Goal: Task Accomplishment & Management: Manage account settings

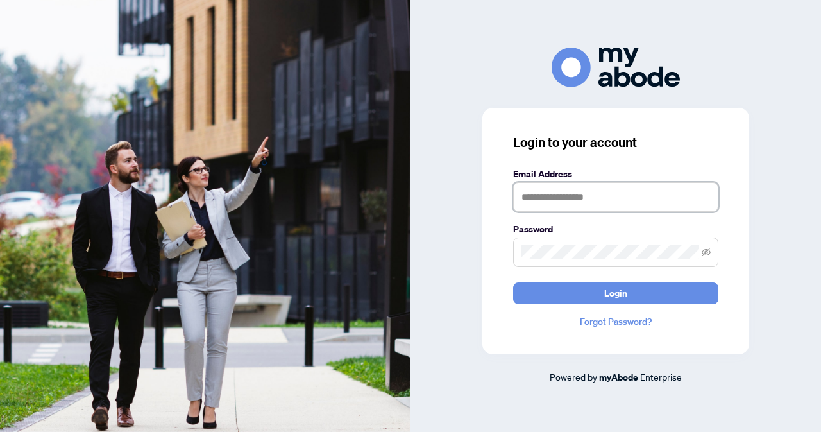
click at [561, 196] on input "text" at bounding box center [615, 197] width 205 height 30
type input "**********"
click at [513, 282] on button "Login" at bounding box center [615, 293] width 205 height 22
click at [707, 248] on icon "eye-invisible" at bounding box center [706, 252] width 9 height 9
click at [513, 282] on button "Login" at bounding box center [615, 293] width 205 height 22
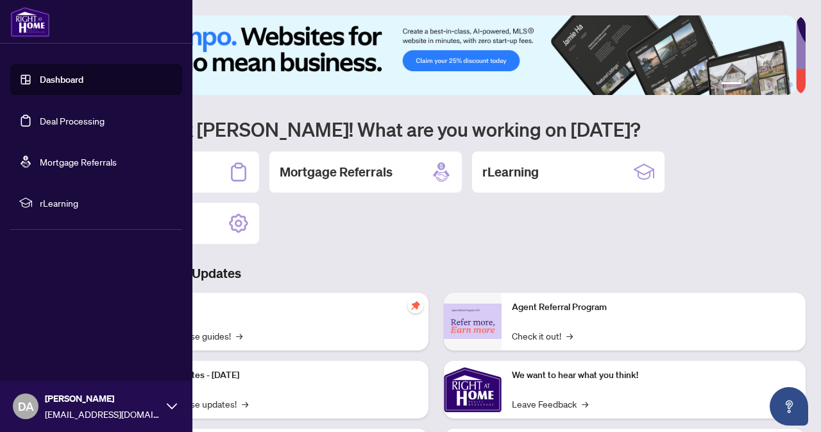
click at [66, 124] on link "Deal Processing" at bounding box center [72, 121] width 65 height 12
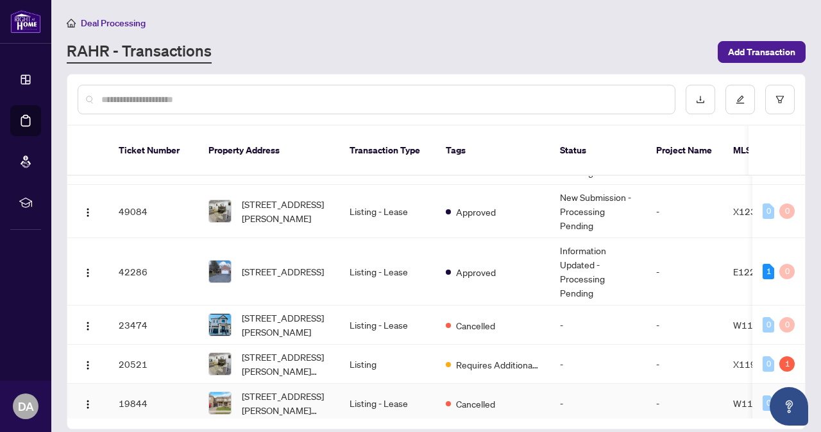
scroll to position [64, 0]
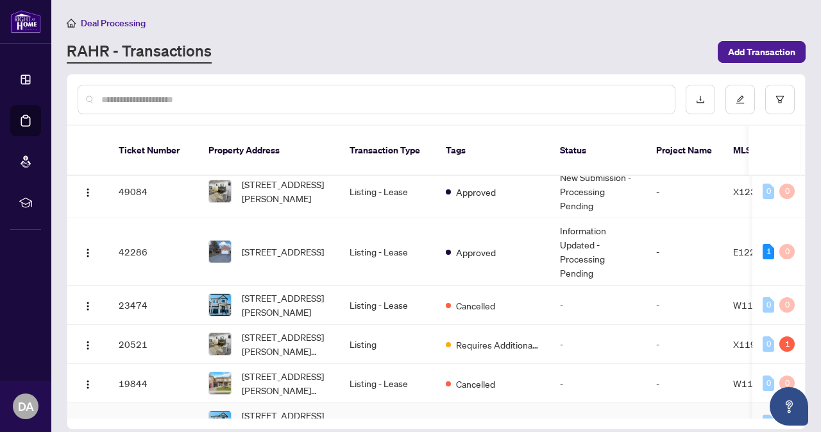
drag, startPoint x: 456, startPoint y: 404, endPoint x: 511, endPoint y: 397, distance: 55.5
click at [511, 397] on div "Ticket Number Property Address Transaction Type Tags Status Project Name MLS # …" at bounding box center [436, 277] width 738 height 303
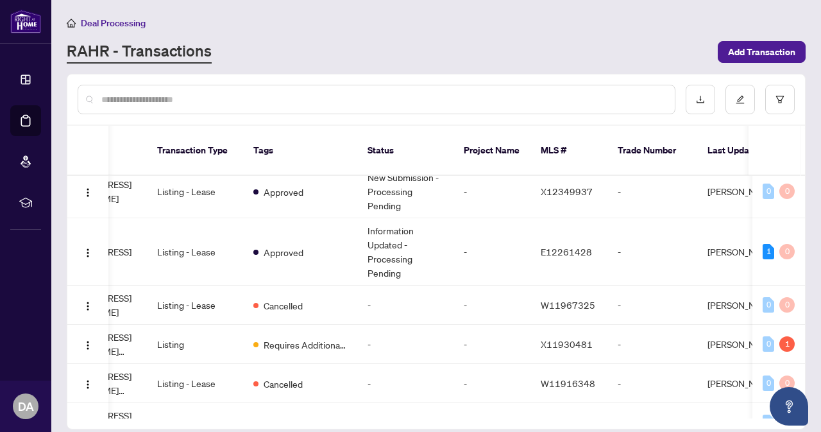
scroll to position [0, 0]
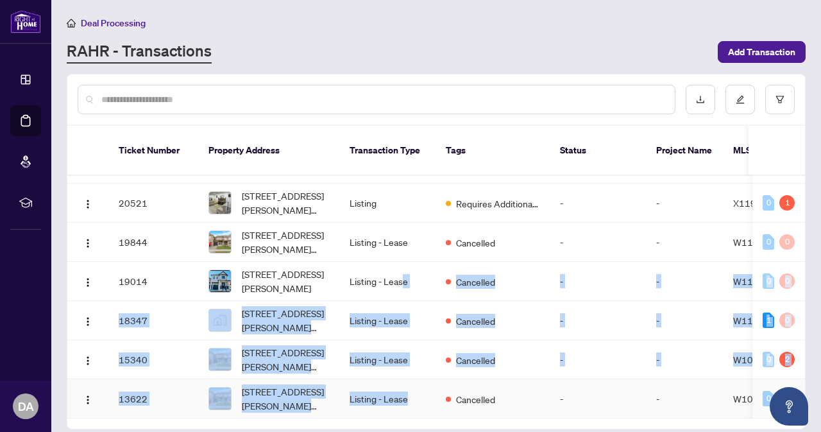
drag, startPoint x: 402, startPoint y: 399, endPoint x: 419, endPoint y: 398, distance: 17.4
click at [419, 398] on tbody "51154 [STREET_ADDRESS] Deal - Sell Side Lease 3 Tags New Submission - Processin…" at bounding box center [700, 194] width 1266 height 448
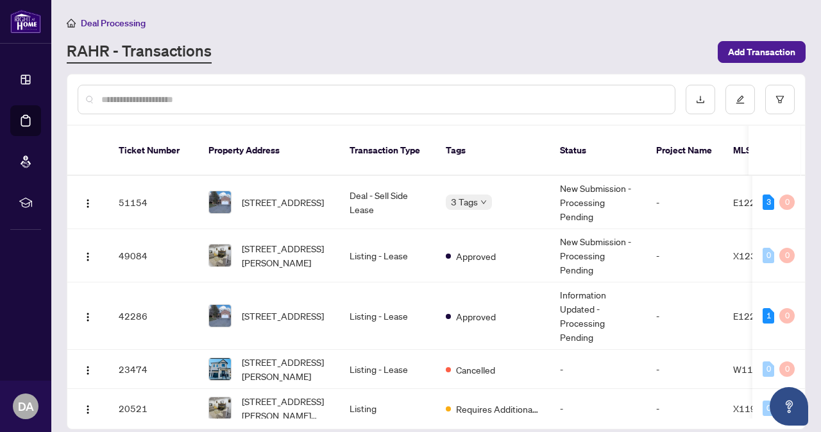
click at [439, 111] on div at bounding box center [377, 100] width 598 height 30
click at [274, 195] on span "[STREET_ADDRESS]" at bounding box center [283, 202] width 82 height 14
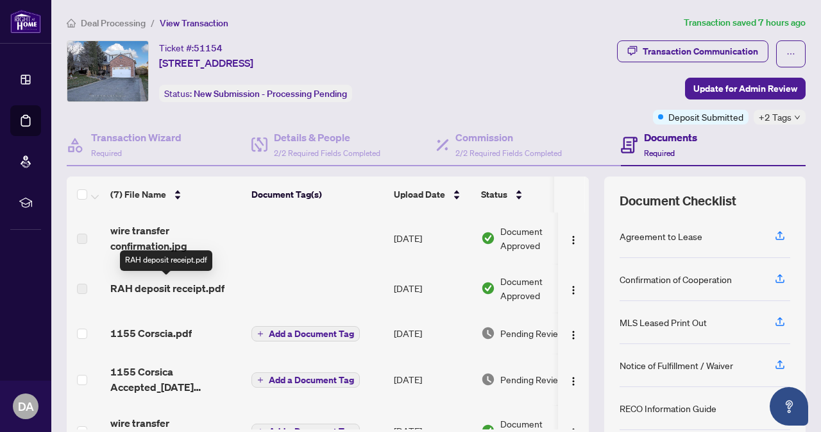
click at [158, 287] on span "RAH deposit receipt.pdf" at bounding box center [167, 287] width 114 height 15
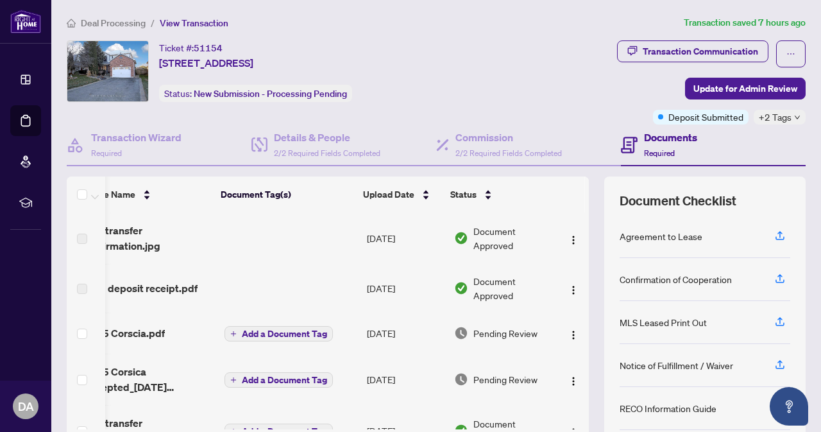
click at [175, 289] on span "RAH deposit receipt.pdf" at bounding box center [140, 287] width 114 height 15
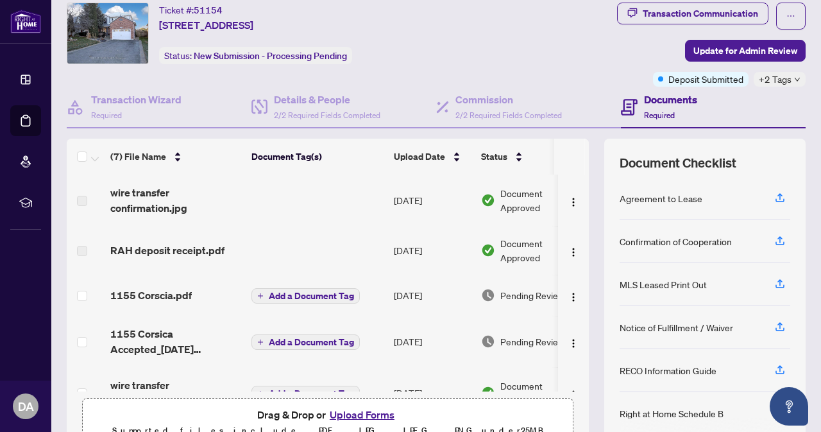
click at [645, 114] on span "Required" at bounding box center [659, 115] width 31 height 10
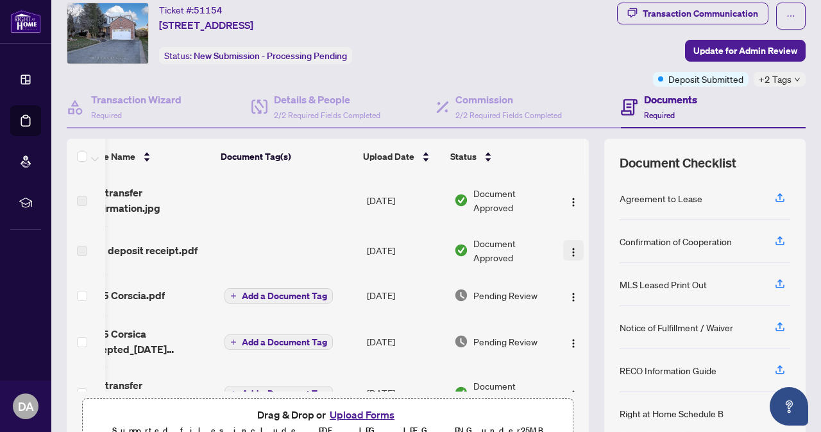
click at [568, 248] on img "button" at bounding box center [573, 252] width 10 height 10
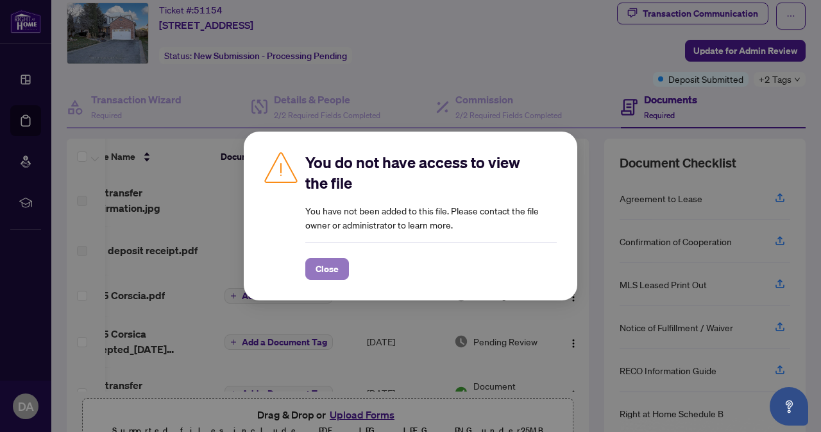
click at [323, 268] on span "Close" at bounding box center [327, 269] width 23 height 21
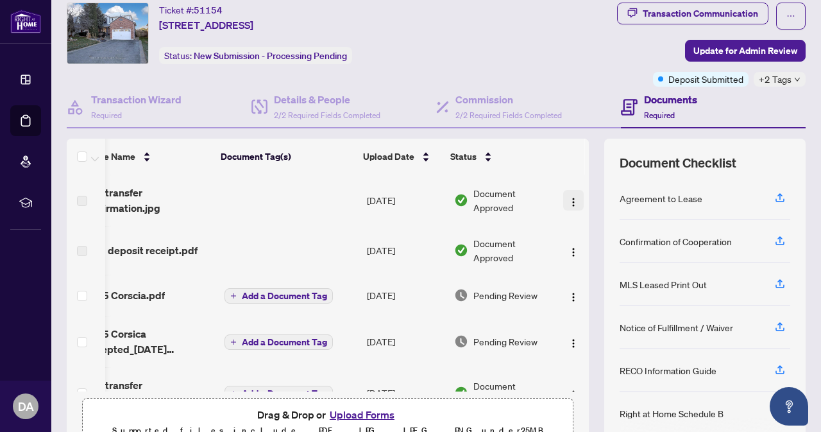
click at [568, 198] on img "button" at bounding box center [573, 202] width 10 height 10
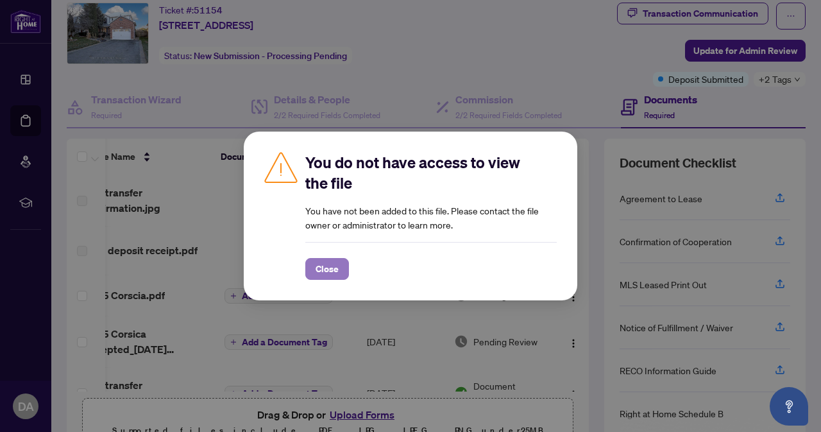
click at [330, 269] on span "Close" at bounding box center [327, 269] width 23 height 21
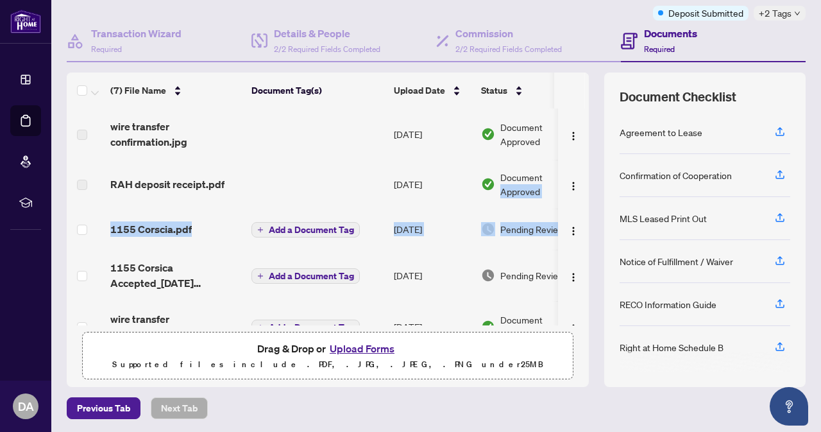
drag, startPoint x: 579, startPoint y: 173, endPoint x: 581, endPoint y: 210, distance: 37.9
click at [581, 210] on div "(7) File Name Document Tag(s) Upload Date Status wire transfer confirmation.jpg…" at bounding box center [436, 229] width 739 height 314
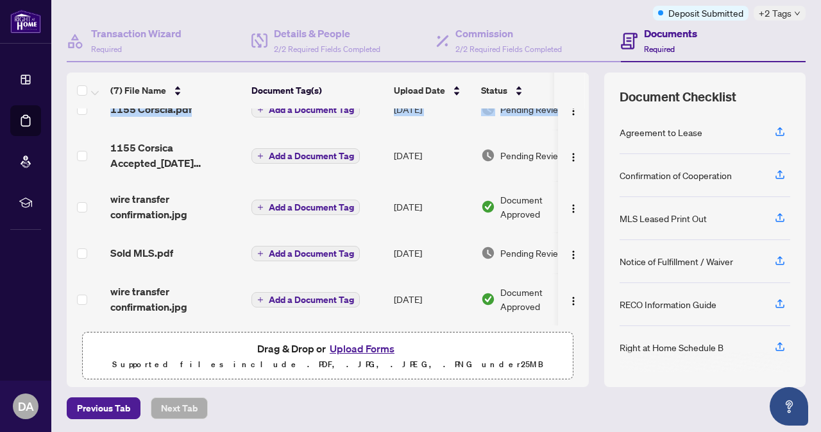
scroll to position [124, 0]
click at [355, 345] on button "Upload Forms" at bounding box center [362, 348] width 72 height 17
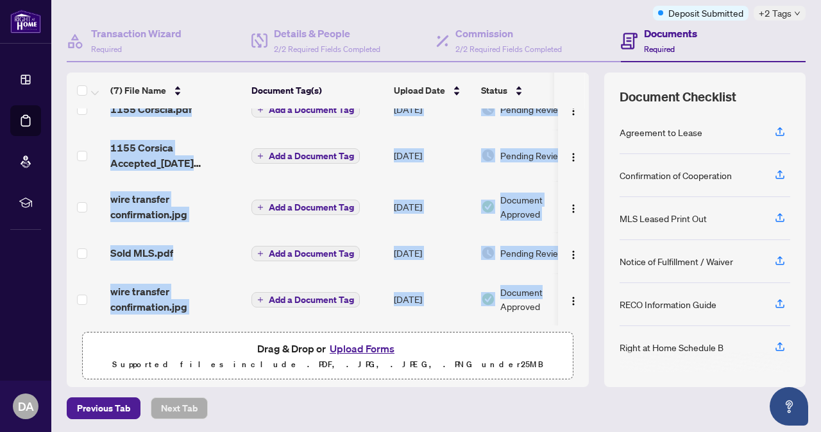
scroll to position [0, 40]
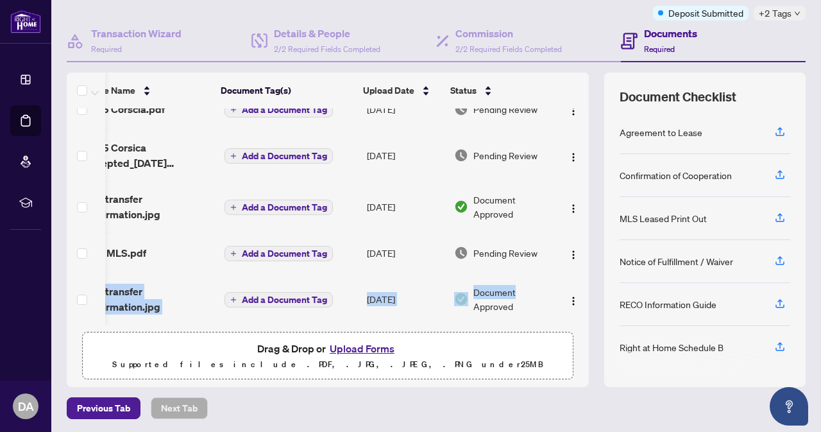
drag, startPoint x: 579, startPoint y: 271, endPoint x: 575, endPoint y: 229, distance: 42.5
click at [575, 229] on div "(7) File Name Document Tag(s) Upload Date Status wire transfer confirmation.jpg…" at bounding box center [436, 229] width 739 height 314
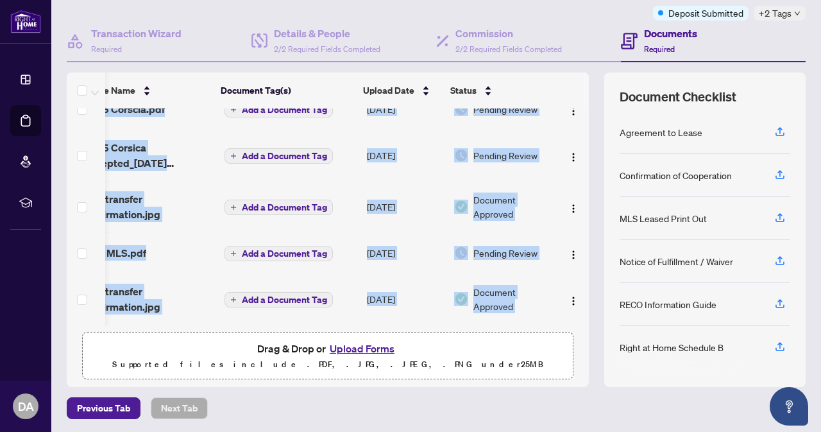
drag, startPoint x: 430, startPoint y: 324, endPoint x: 284, endPoint y: 331, distance: 146.5
click at [284, 332] on div "(7) File Name Document Tag(s) Upload Date Status wire transfer confirmation.jpg…" at bounding box center [328, 229] width 522 height 314
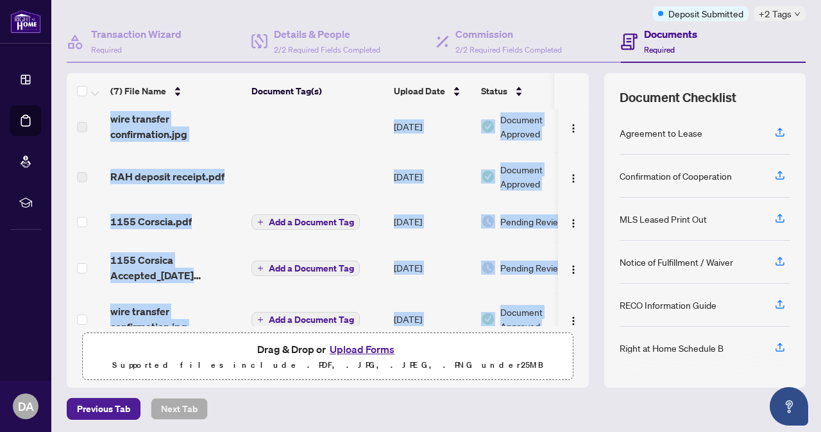
scroll to position [0, 0]
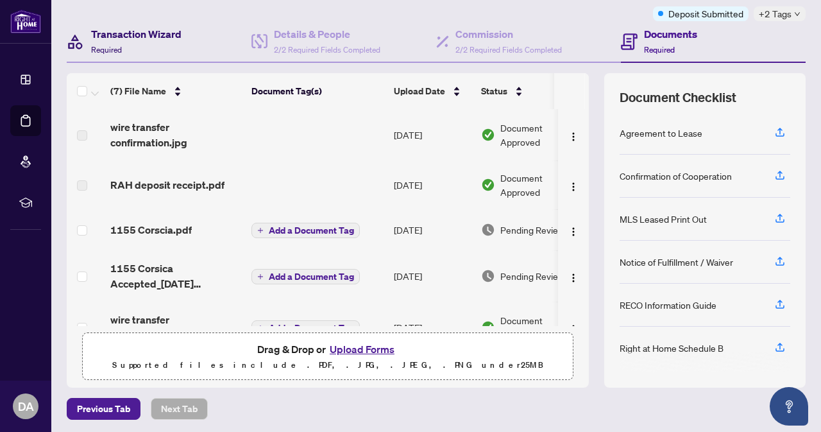
click at [146, 44] on div "Transaction Wizard Required" at bounding box center [136, 41] width 90 height 30
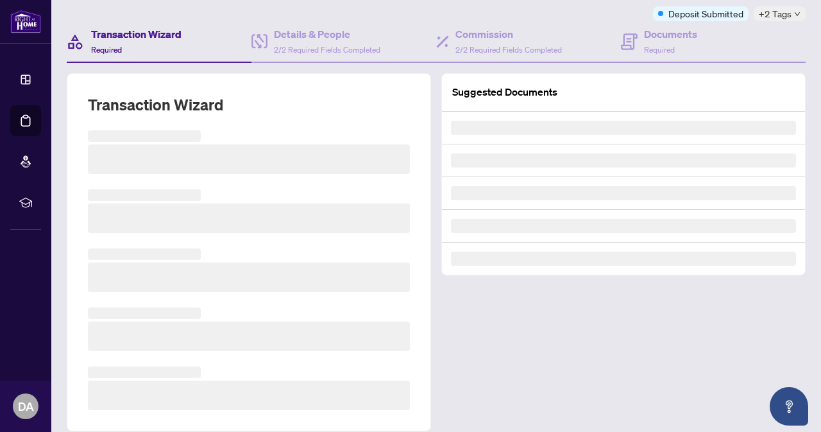
scroll to position [76, 0]
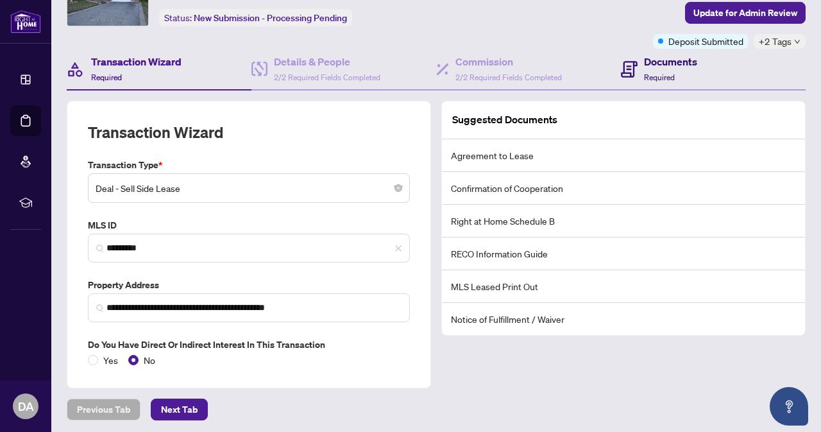
click at [644, 72] on span "Required" at bounding box center [659, 77] width 31 height 10
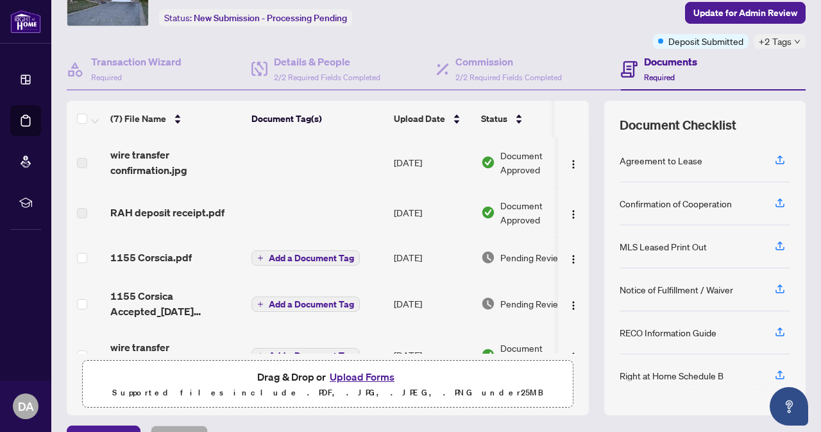
click at [499, 211] on div "Document Approved" at bounding box center [530, 212] width 99 height 28
click at [139, 258] on span "1155 Corscia.pdf" at bounding box center [150, 257] width 81 height 15
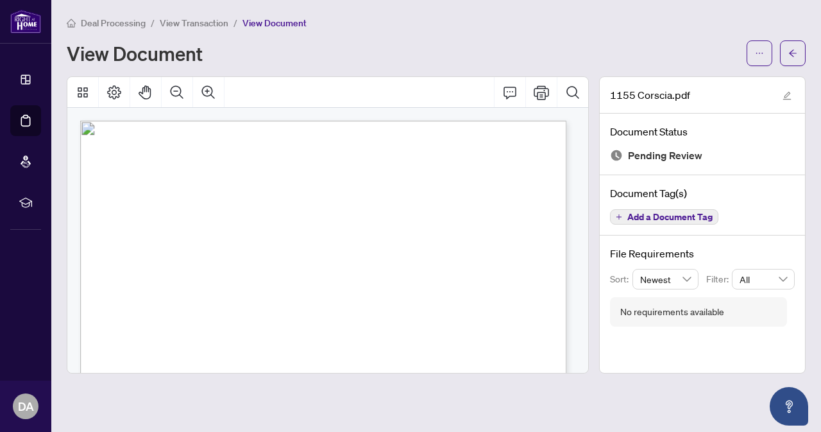
scroll to position [857, 0]
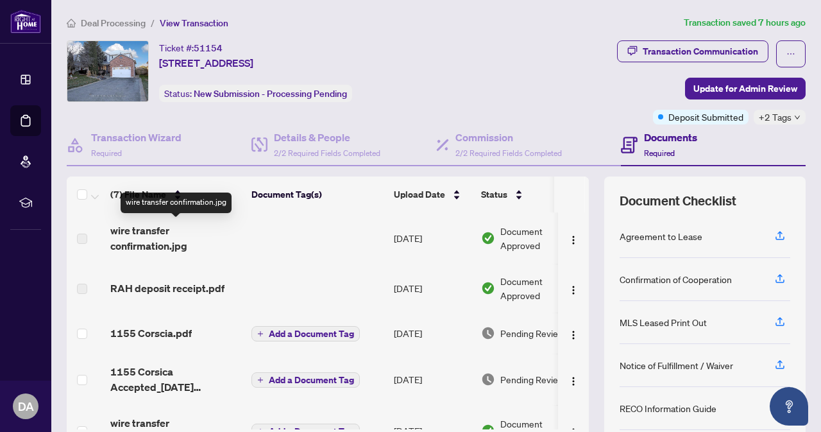
click at [151, 235] on span "wire transfer confirmation.jpg" at bounding box center [175, 238] width 131 height 31
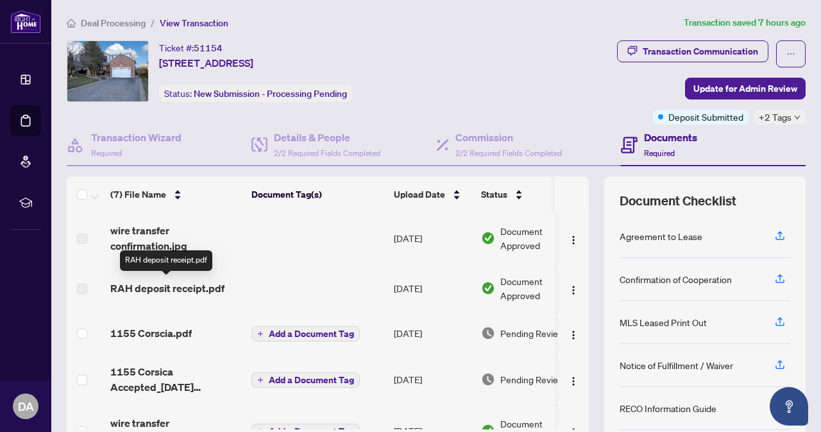
click at [155, 288] on span "RAH deposit receipt.pdf" at bounding box center [167, 287] width 114 height 15
drag, startPoint x: 354, startPoint y: 422, endPoint x: 457, endPoint y: 422, distance: 103.3
click at [457, 422] on tr "wire transfer confirmation.jpg Add a Document Tag [DATE] Document Approved" at bounding box center [341, 430] width 549 height 51
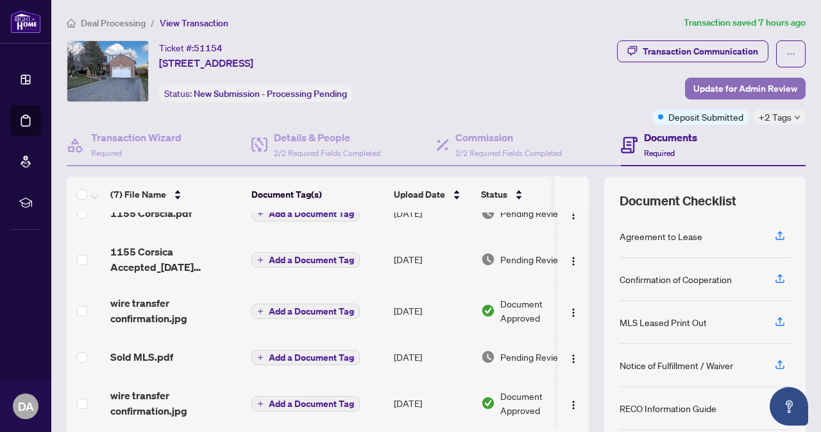
click at [729, 89] on span "Update for Admin Review" at bounding box center [746, 88] width 104 height 21
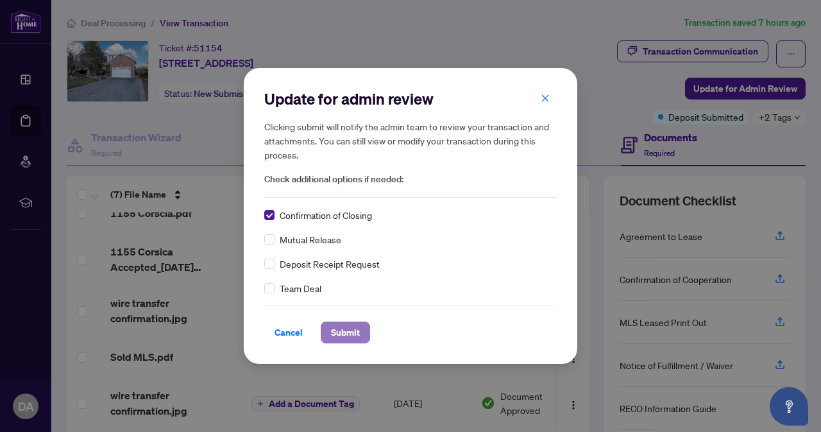
click at [341, 332] on span "Submit" at bounding box center [345, 332] width 29 height 21
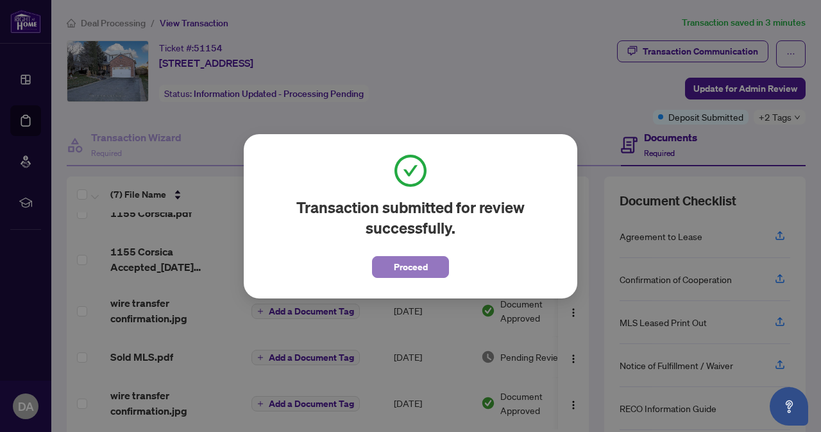
click at [394, 260] on span "Proceed" at bounding box center [411, 267] width 34 height 21
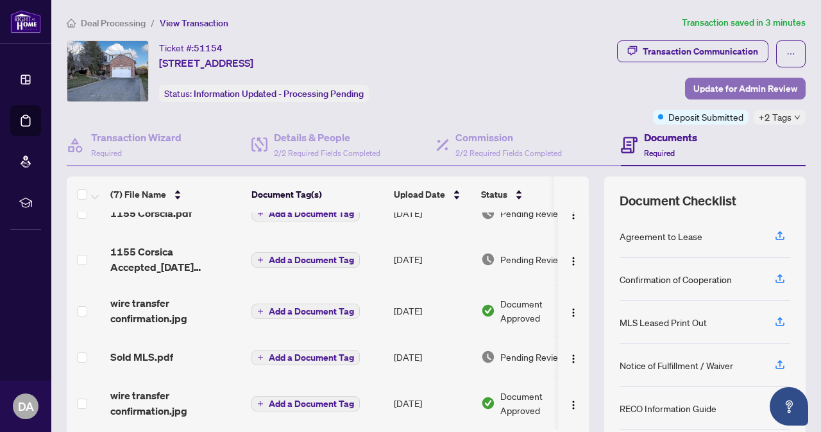
click at [728, 91] on span "Update for Admin Review" at bounding box center [746, 88] width 104 height 21
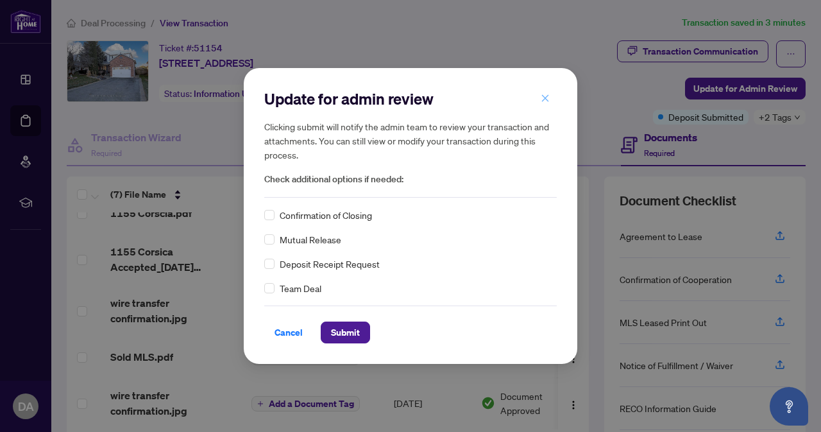
click at [540, 98] on button "button" at bounding box center [546, 98] width 26 height 22
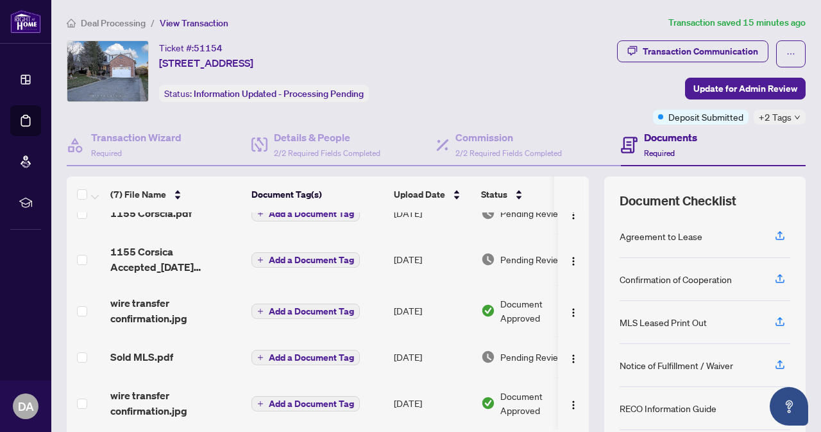
drag, startPoint x: 386, startPoint y: 224, endPoint x: 379, endPoint y: 225, distance: 7.2
click at [379, 225] on td "Add a Document Tag" at bounding box center [317, 212] width 142 height 41
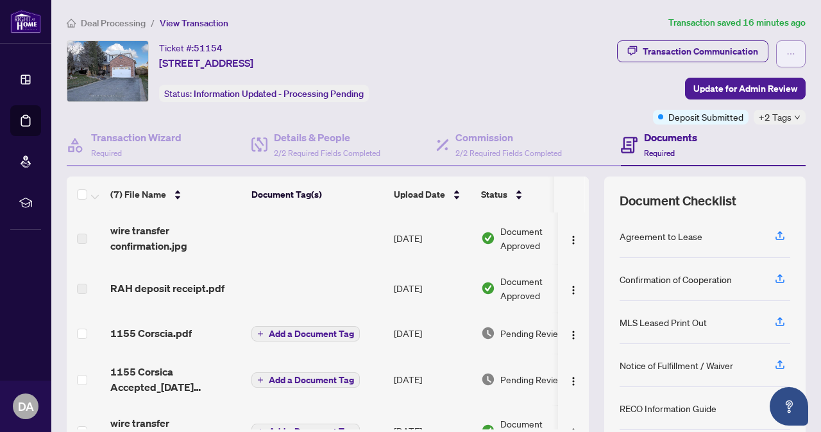
click at [787, 55] on icon "ellipsis" at bounding box center [791, 53] width 9 height 9
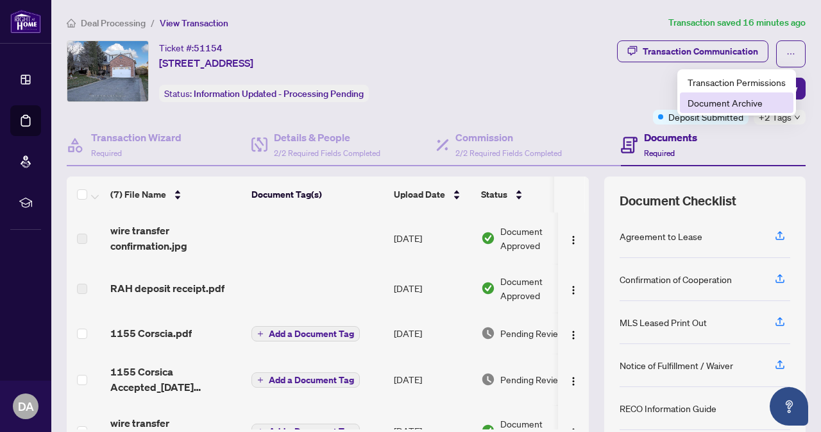
click at [728, 101] on span "Document Archive" at bounding box center [737, 103] width 98 height 14
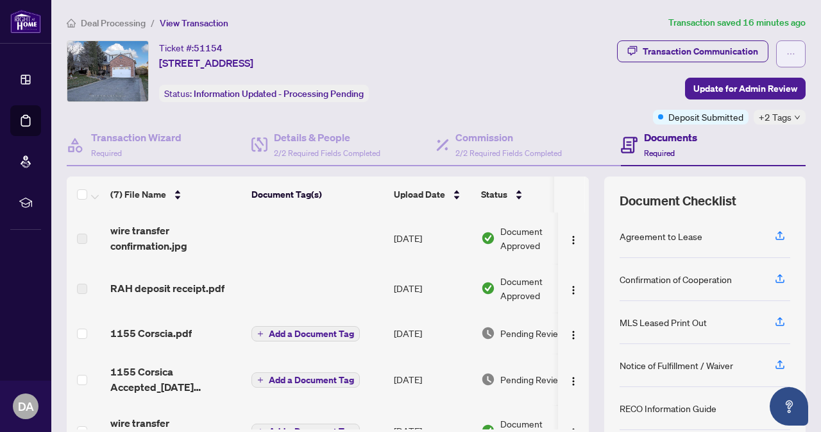
click at [787, 53] on icon "ellipsis" at bounding box center [791, 53] width 9 height 9
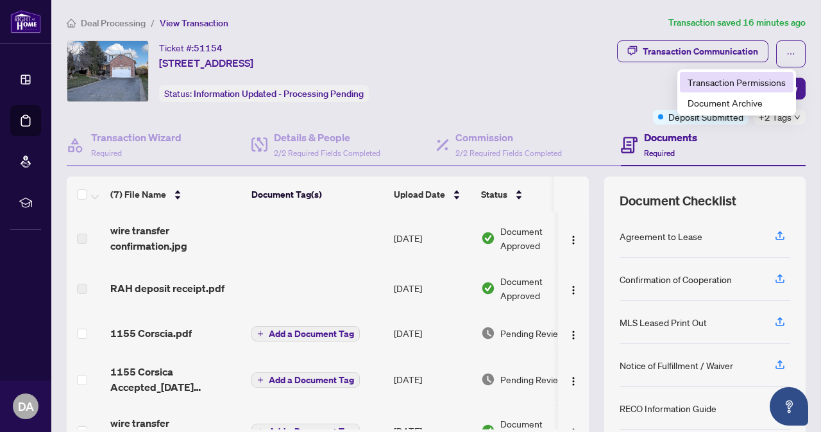
click at [742, 87] on span "Transaction Permissions" at bounding box center [737, 82] width 98 height 14
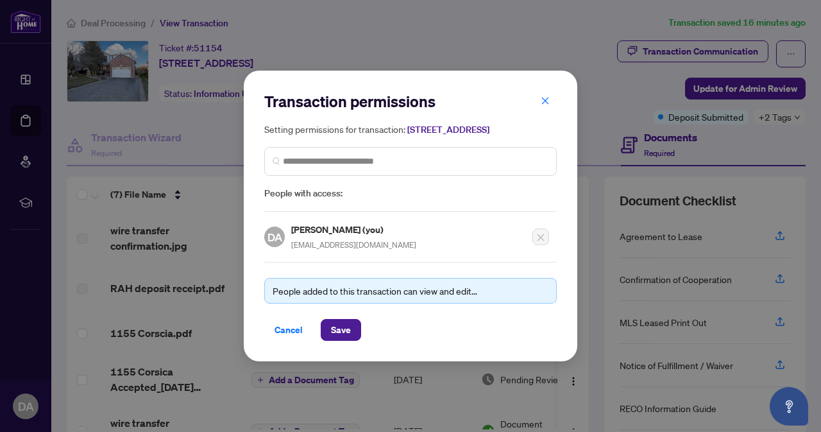
click at [148, 136] on div "Transaction permissions Setting permissions for transaction: [STREET_ADDRESS] P…" at bounding box center [410, 216] width 821 height 432
click at [554, 101] on button "button" at bounding box center [546, 101] width 26 height 22
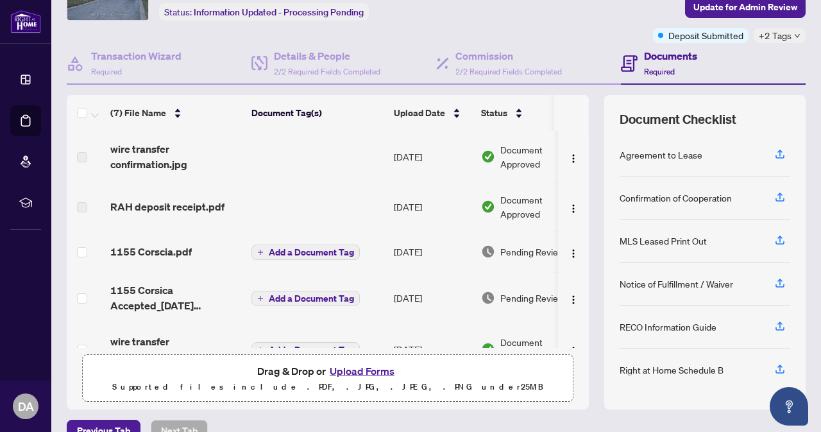
scroll to position [104, 0]
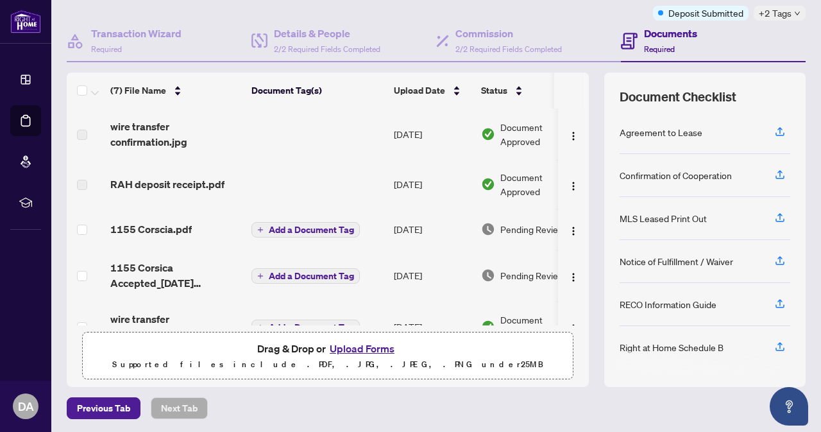
click at [347, 350] on button "Upload Forms" at bounding box center [362, 348] width 72 height 17
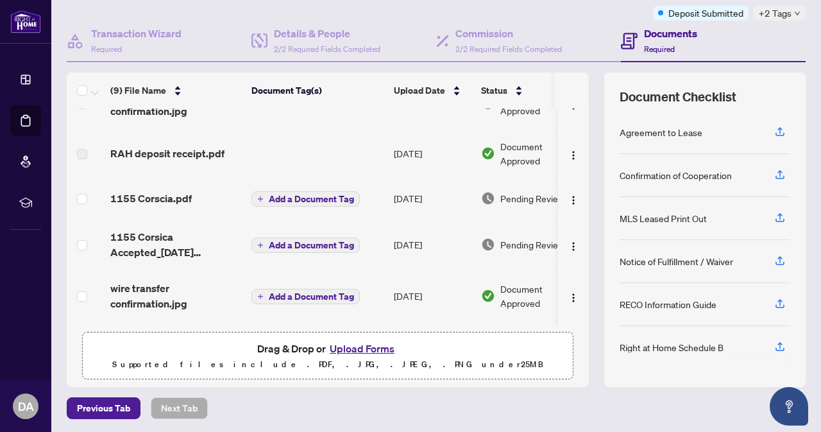
scroll to position [137, 0]
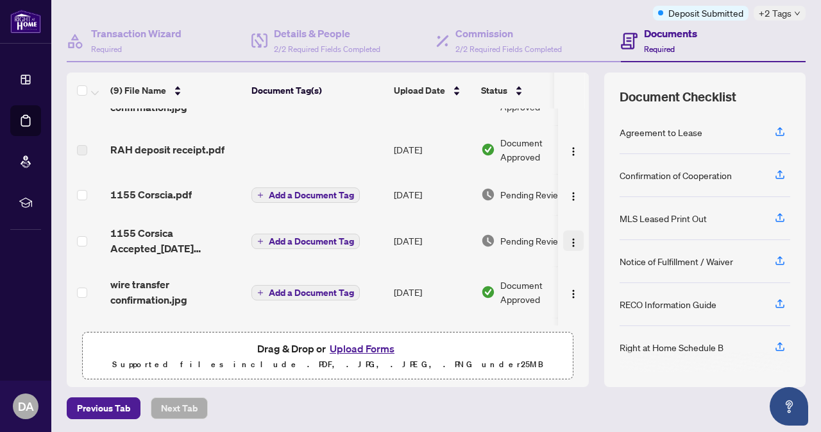
click at [568, 238] on img "button" at bounding box center [573, 242] width 10 height 10
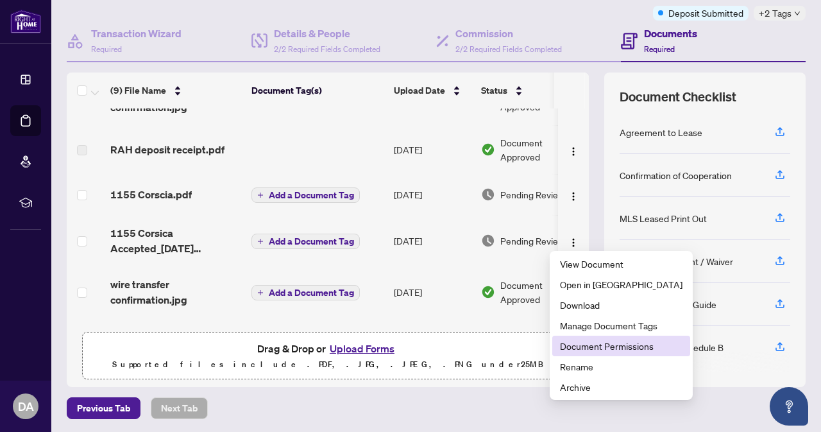
click at [588, 337] on li "Document Permissions" at bounding box center [621, 346] width 138 height 21
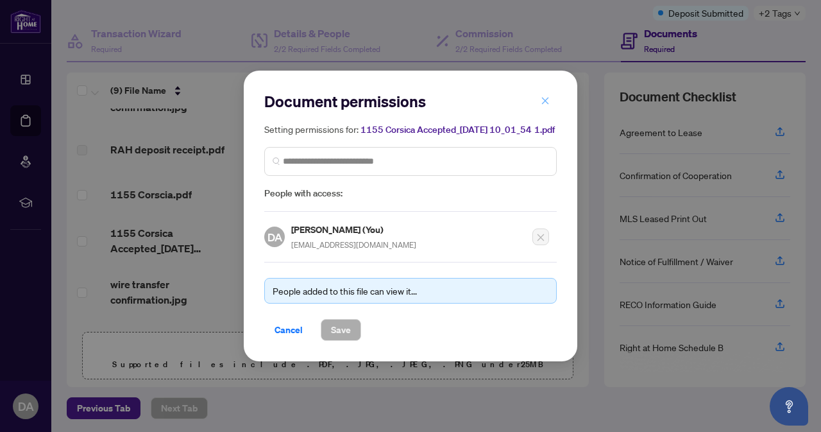
click at [543, 98] on icon "close" at bounding box center [545, 100] width 9 height 9
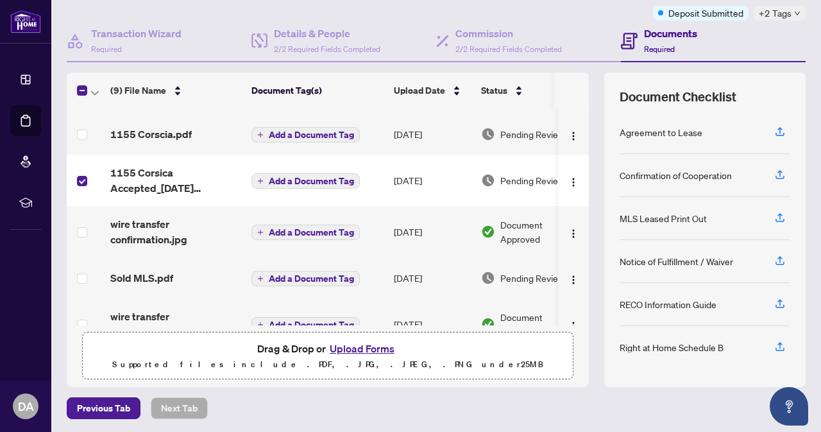
scroll to position [226, 0]
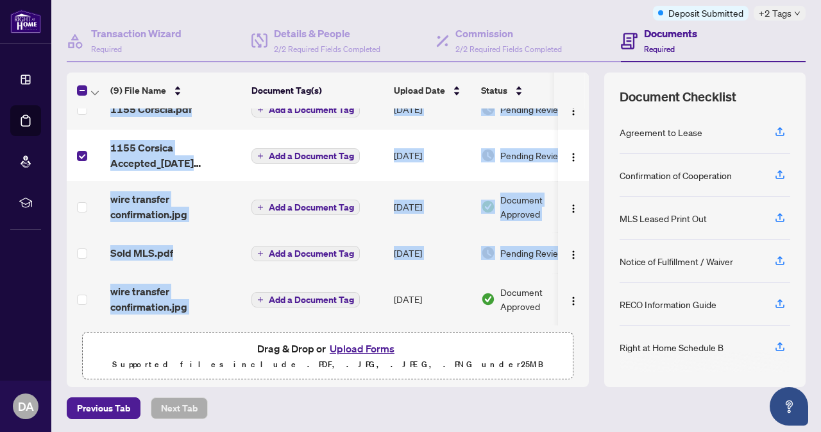
drag, startPoint x: 248, startPoint y: 319, endPoint x: 320, endPoint y: 316, distance: 71.3
click at [320, 316] on div "1155 [GEOGRAPHIC_DATA] Accepted_[DATE] 10_01_54_initials.pdf Add a Document Tag…" at bounding box center [328, 216] width 522 height 217
click at [261, 315] on td "Add a Document Tag" at bounding box center [317, 298] width 142 height 51
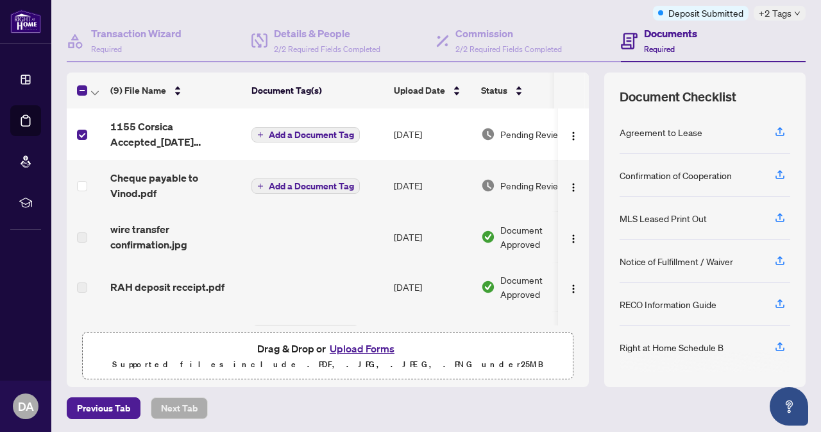
scroll to position [0, 40]
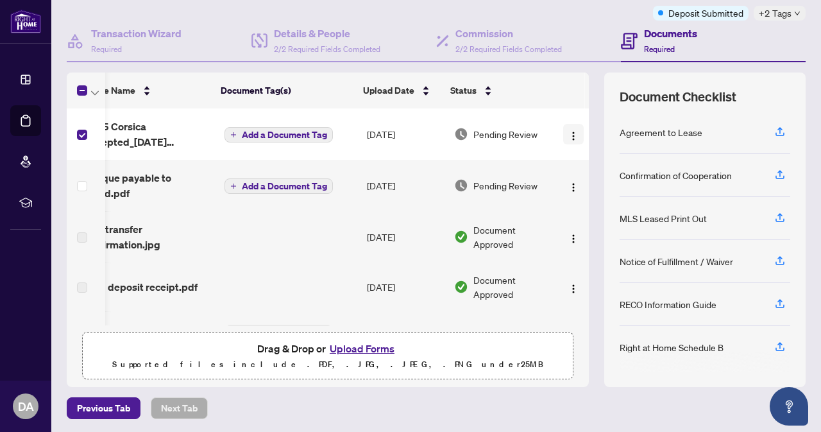
click at [568, 134] on img "button" at bounding box center [573, 136] width 10 height 10
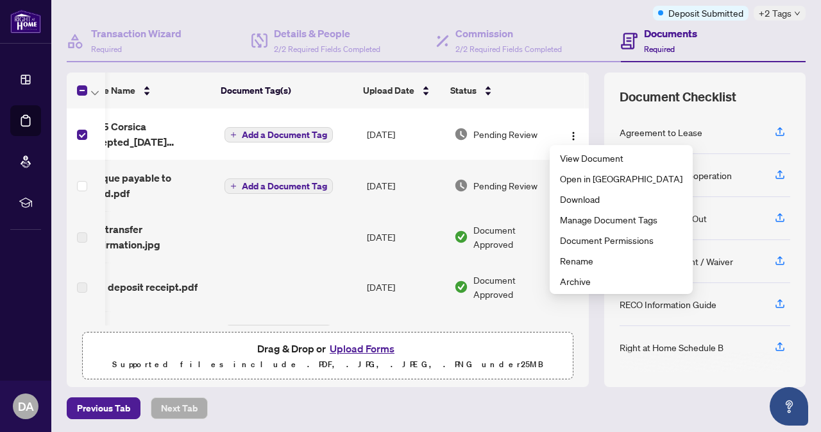
click at [488, 325] on div "(9) File Name Document Tag(s) Upload Date Status 1155 [GEOGRAPHIC_DATA] Accepte…" at bounding box center [328, 229] width 522 height 314
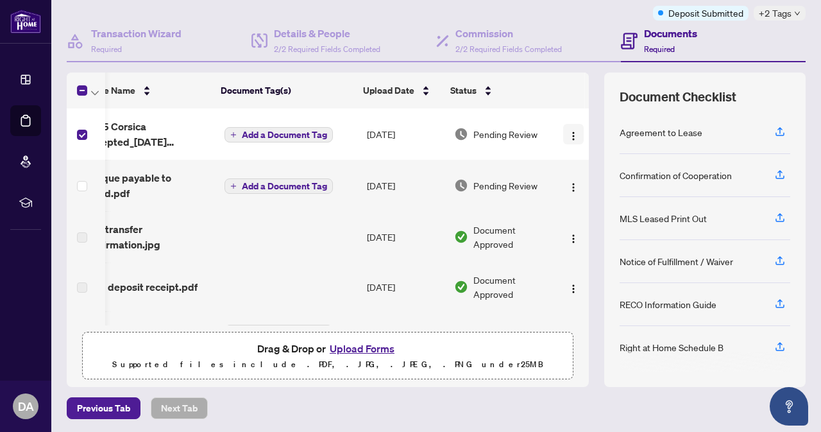
click at [568, 135] on img "button" at bounding box center [573, 136] width 10 height 10
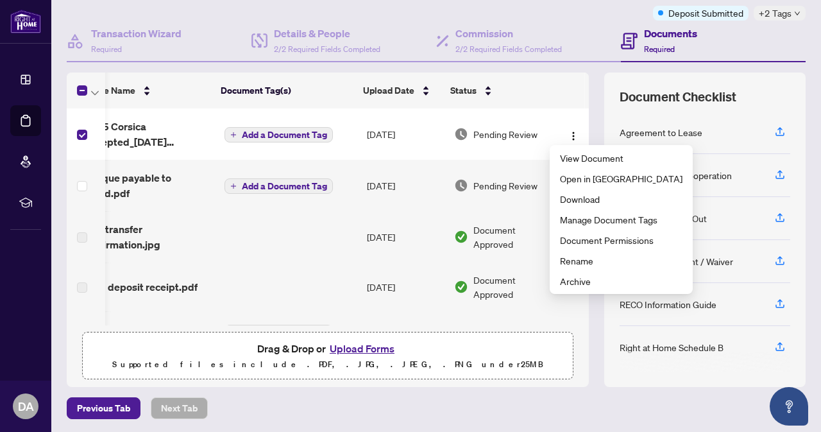
scroll to position [0, 0]
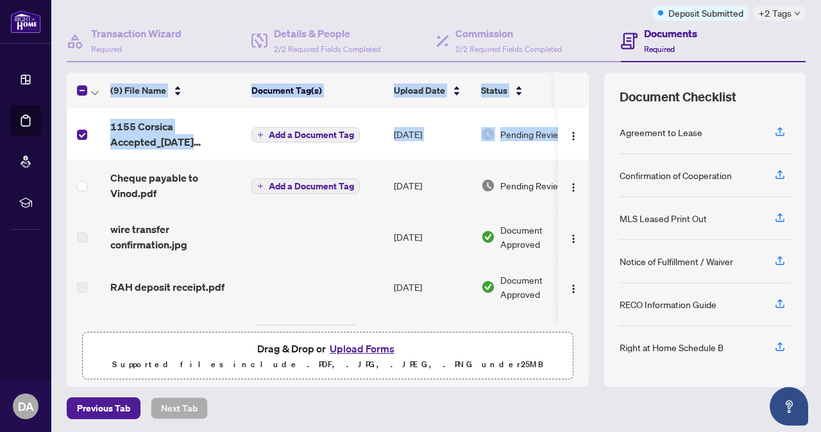
drag, startPoint x: 571, startPoint y: 157, endPoint x: 564, endPoint y: 69, distance: 88.8
click at [564, 69] on div "Transaction Wizard Required Details & People 2/2 Required Fields Completed Comm…" at bounding box center [436, 204] width 739 height 366
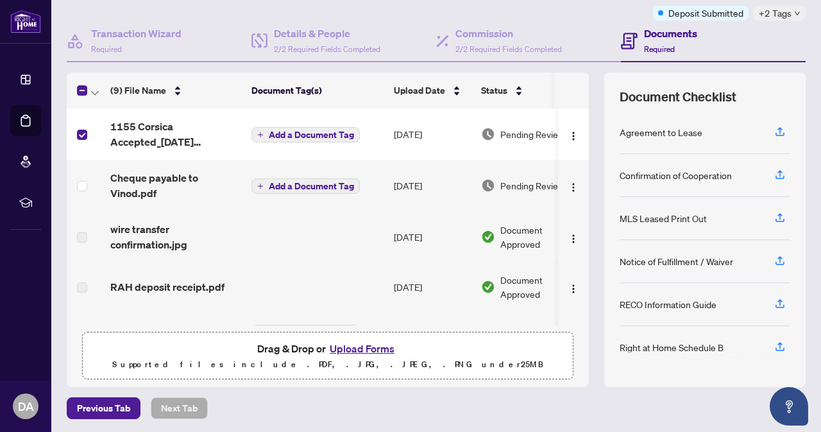
click at [342, 314] on td "Add a Document Tag" at bounding box center [317, 331] width 142 height 41
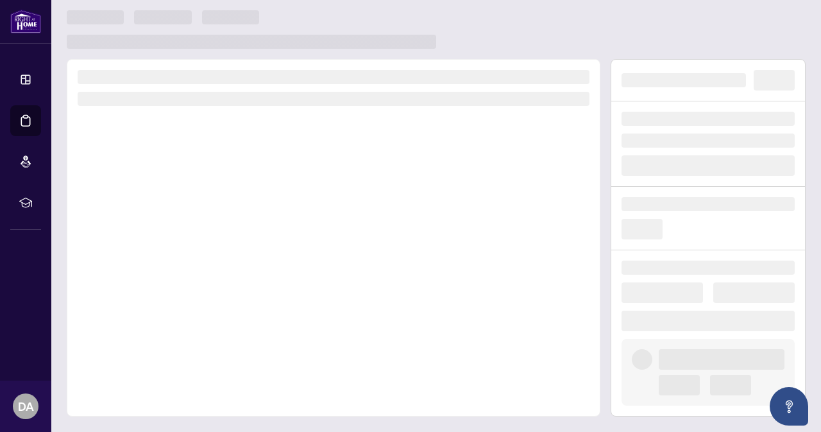
scroll to position [4, 0]
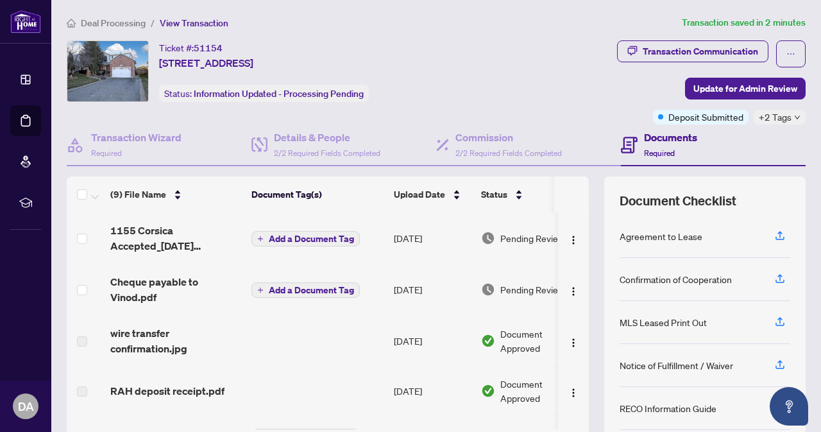
click at [303, 288] on span "Add a Document Tag" at bounding box center [311, 290] width 85 height 9
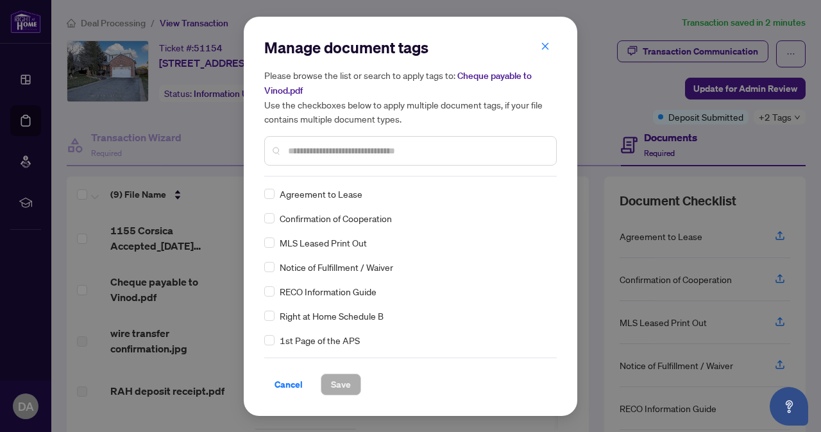
click at [462, 156] on input "text" at bounding box center [417, 151] width 258 height 14
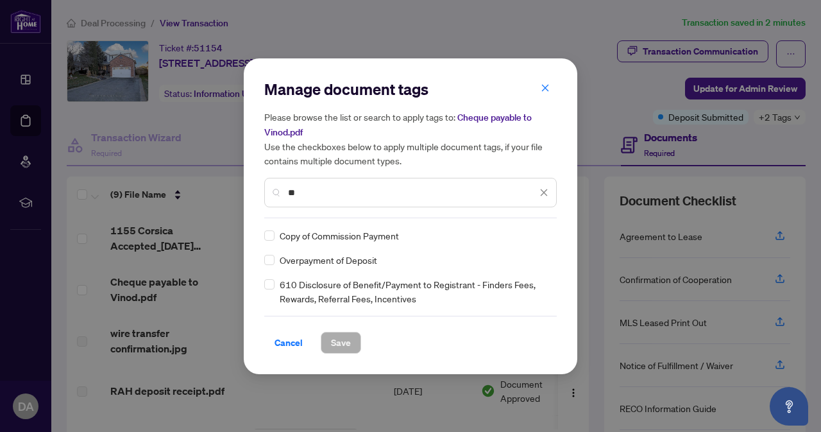
type input "*"
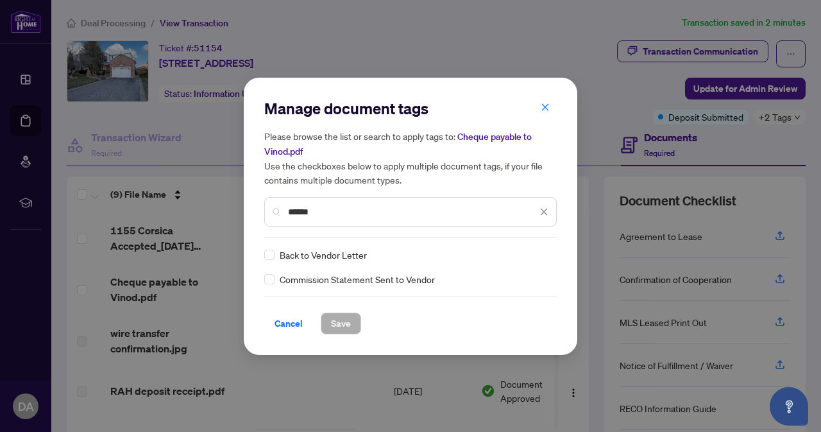
type input "******"
click at [545, 109] on icon "close" at bounding box center [545, 107] width 7 height 7
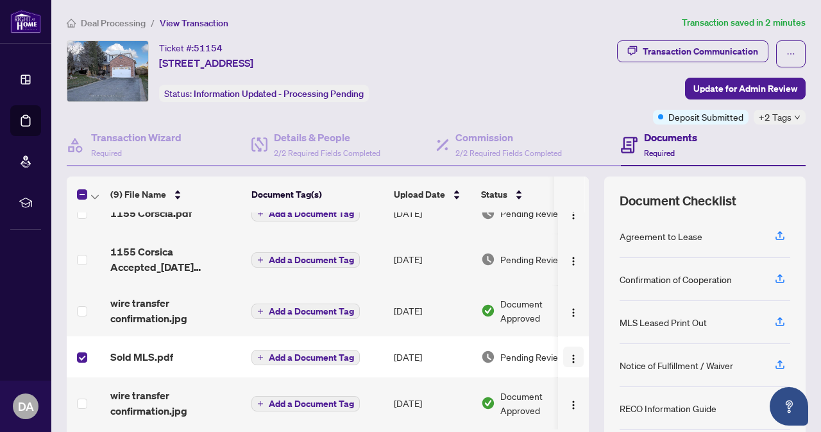
click at [568, 354] on img "button" at bounding box center [573, 359] width 10 height 10
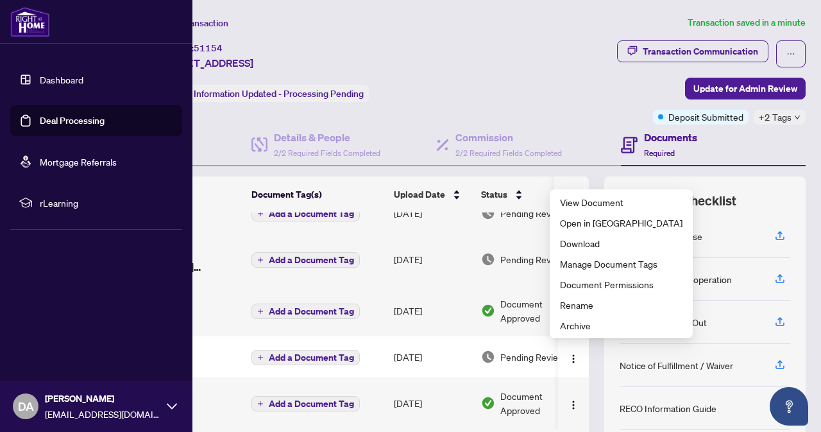
click at [42, 291] on div "Dashboard Deal Processing Mortgage Referrals rLearning DA [PERSON_NAME] [EMAIL_…" at bounding box center [96, 216] width 192 height 432
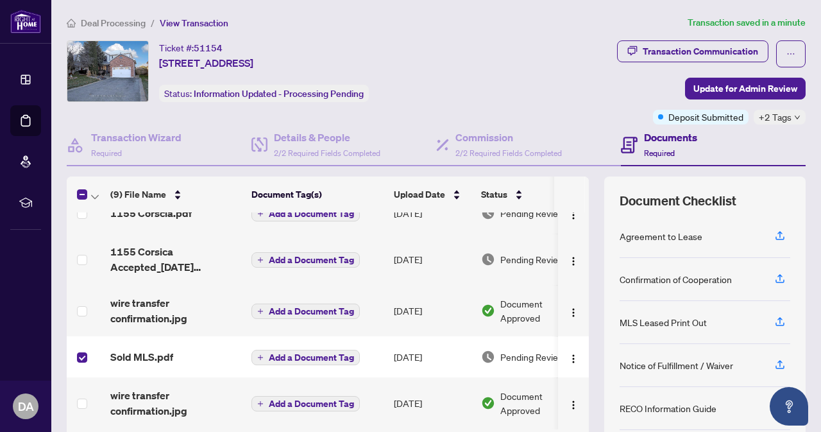
click at [404, 118] on div "Ticket #: 51154 [STREET_ADDRESS] Status: Information Updated - Processing Pendi…" at bounding box center [278, 82] width 429 height 84
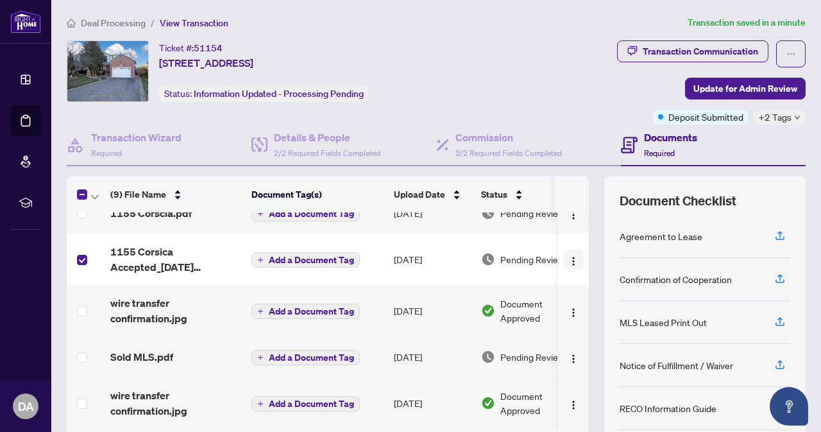
click at [568, 256] on img "button" at bounding box center [573, 261] width 10 height 10
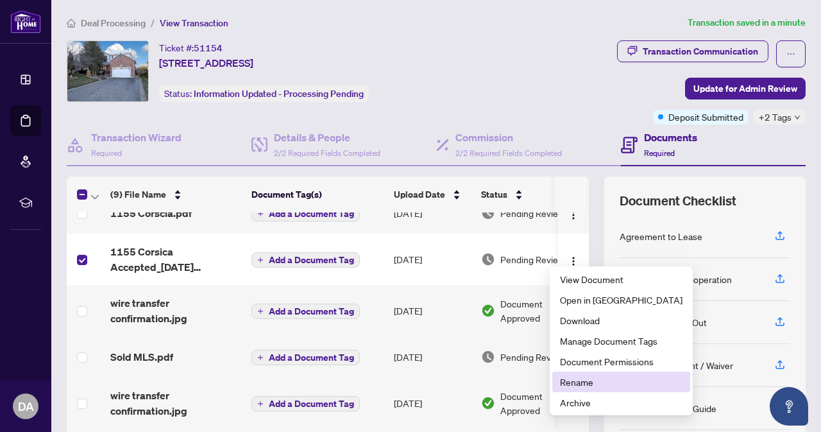
click at [565, 374] on li "Rename" at bounding box center [621, 381] width 138 height 21
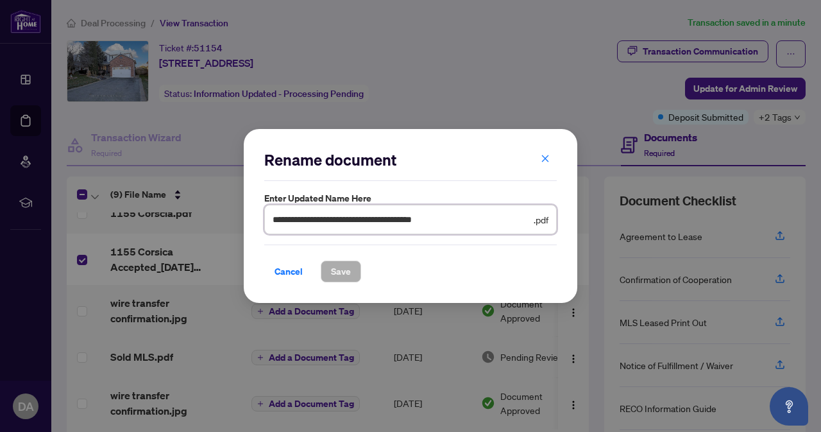
drag, startPoint x: 464, startPoint y: 217, endPoint x: 169, endPoint y: 221, distance: 294.5
click at [169, 221] on div "**********" at bounding box center [410, 216] width 821 height 432
type input "**********"
drag, startPoint x: 353, startPoint y: 274, endPoint x: 353, endPoint y: 265, distance: 9.0
click at [353, 273] on button "Save" at bounding box center [341, 271] width 40 height 22
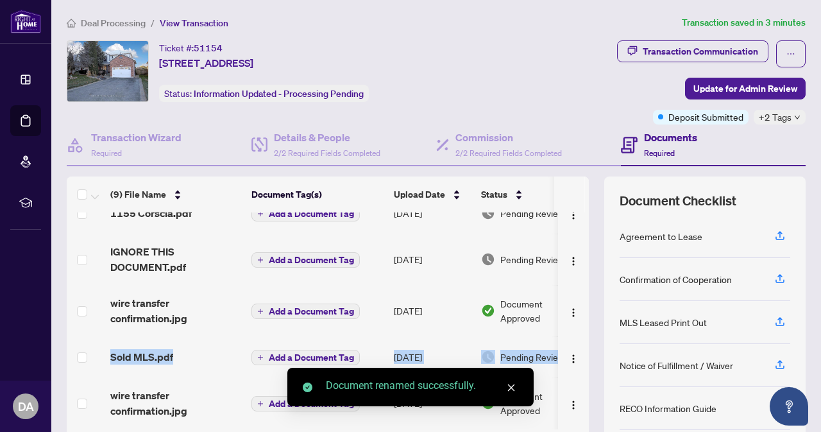
scroll to position [0, 40]
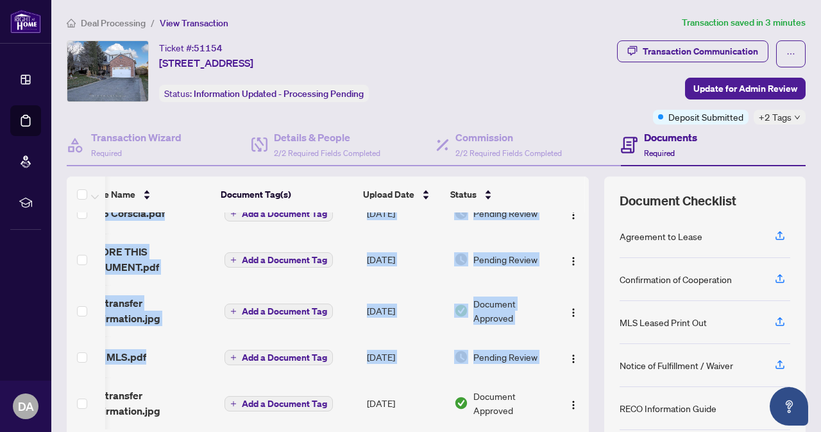
click at [577, 336] on div "1155 Corsica Accepted_[DATE] 10_01_54_initials.pdf Add a Document Tag [DATE] Pe…" at bounding box center [328, 320] width 522 height 217
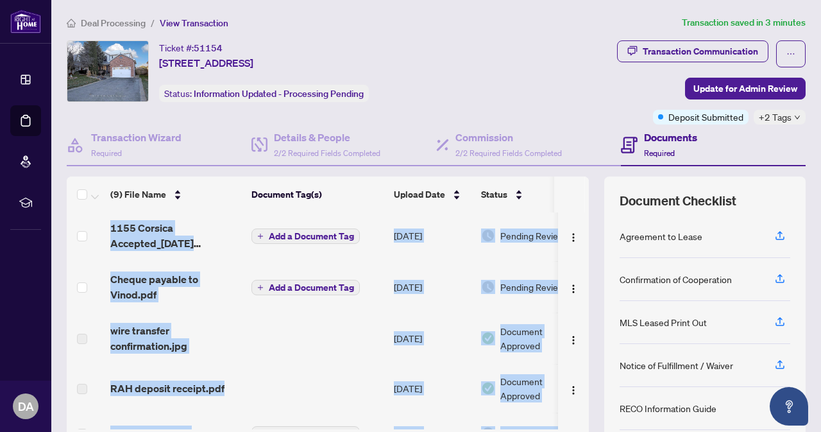
scroll to position [0, 0]
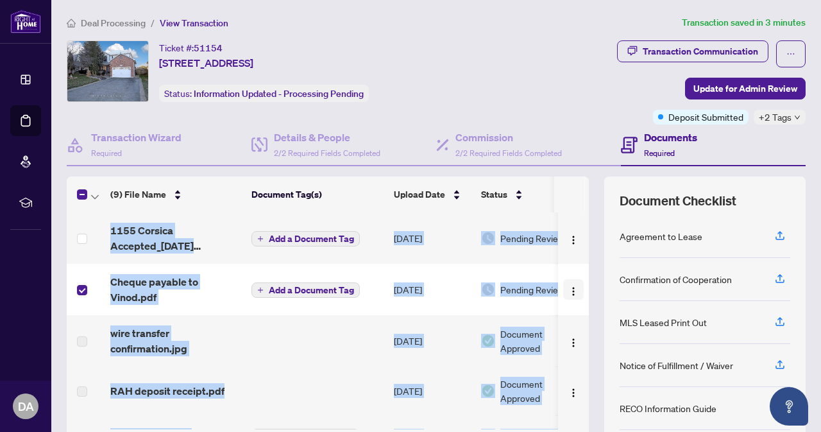
click at [568, 290] on img "button" at bounding box center [573, 291] width 10 height 10
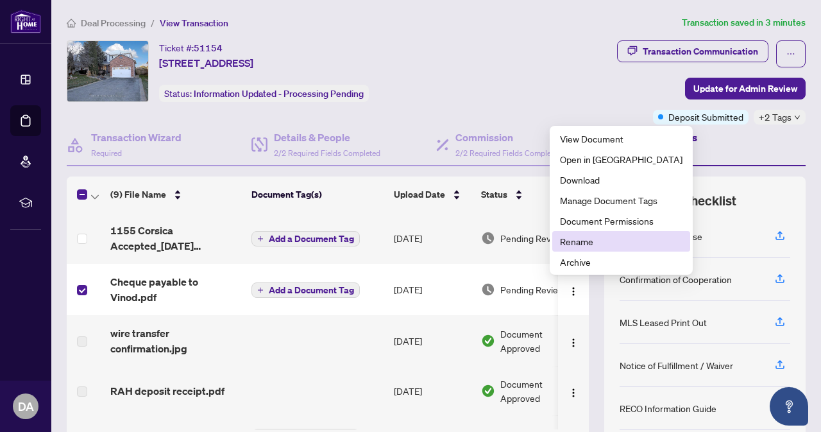
click at [576, 241] on span "Rename" at bounding box center [621, 241] width 123 height 14
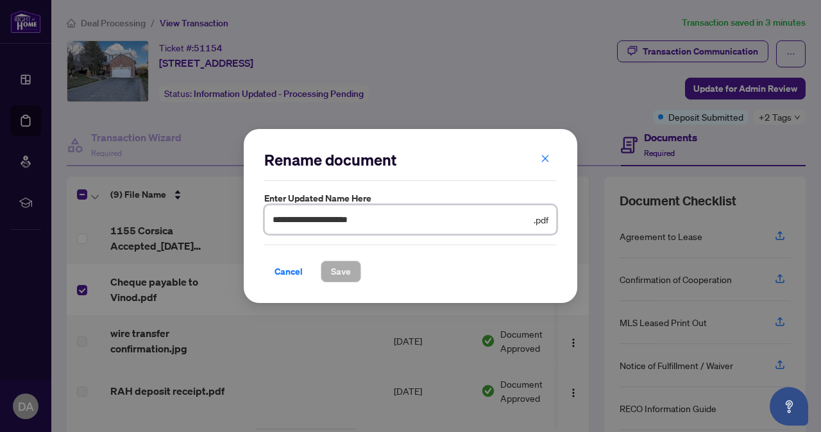
drag, startPoint x: 439, startPoint y: 219, endPoint x: 154, endPoint y: 233, distance: 285.8
click at [154, 233] on div "**********" at bounding box center [410, 216] width 821 height 432
type input "**********"
click at [328, 277] on button "Save" at bounding box center [341, 271] width 40 height 22
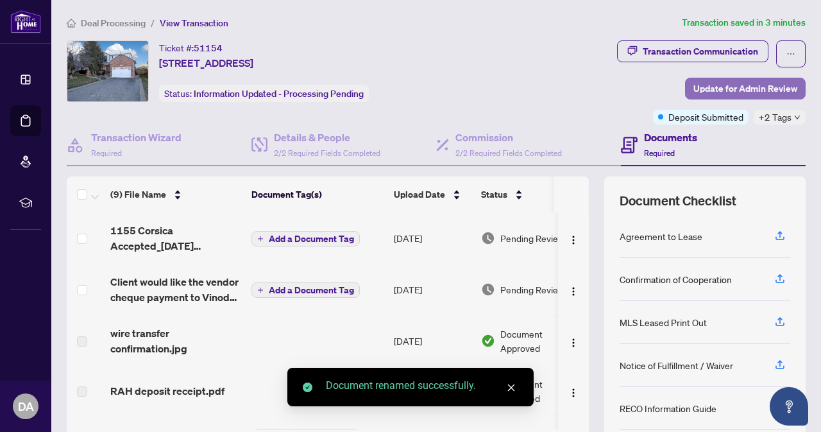
click at [749, 87] on span "Update for Admin Review" at bounding box center [746, 88] width 104 height 21
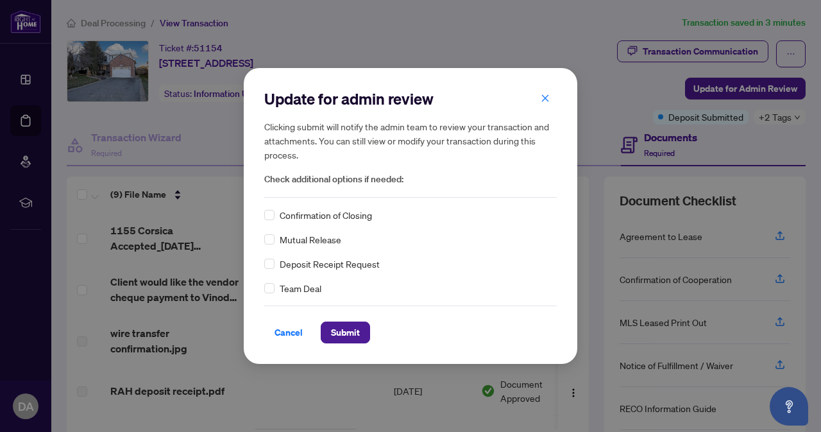
click at [359, 217] on span "Confirmation of Closing" at bounding box center [326, 215] width 92 height 14
click at [334, 330] on span "Submit" at bounding box center [345, 332] width 29 height 21
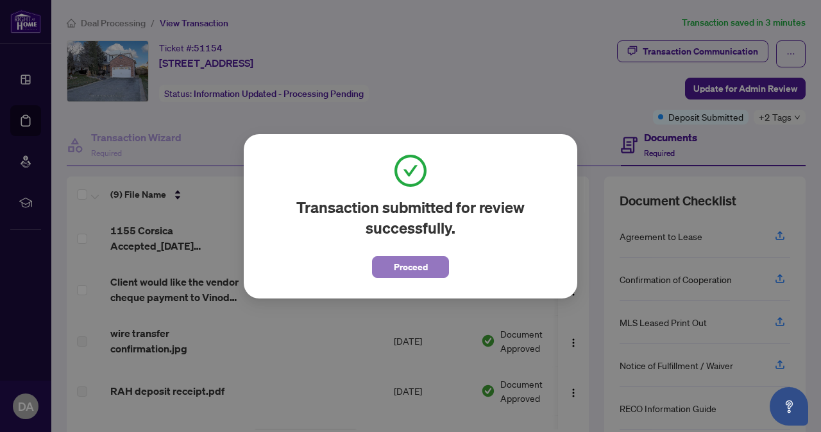
click at [382, 269] on button "Proceed" at bounding box center [410, 267] width 77 height 22
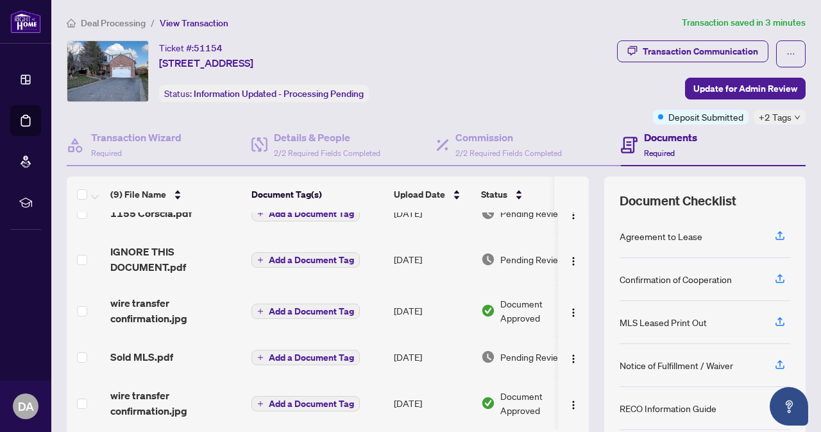
scroll to position [226, 0]
